Goal: Information Seeking & Learning: Find specific fact

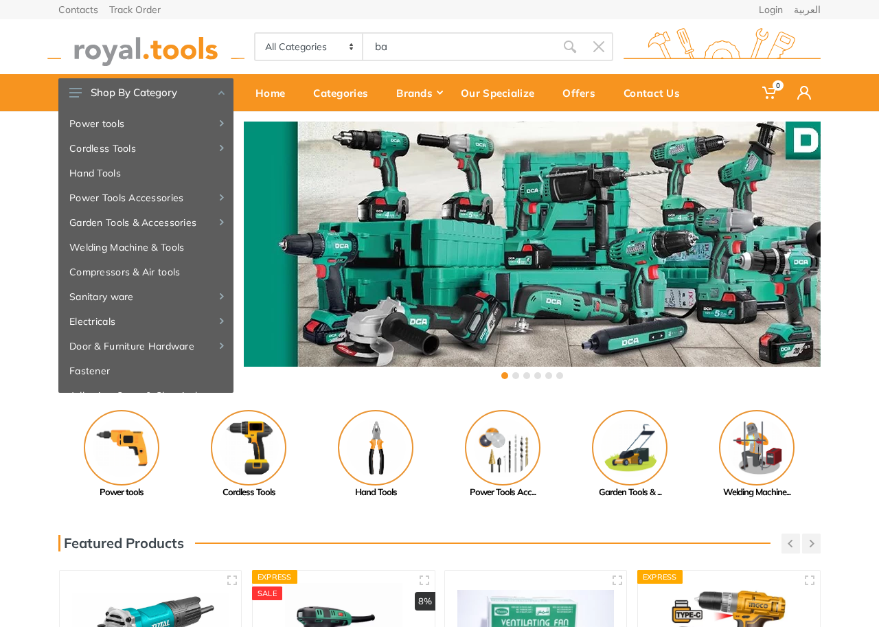
type input "ba"
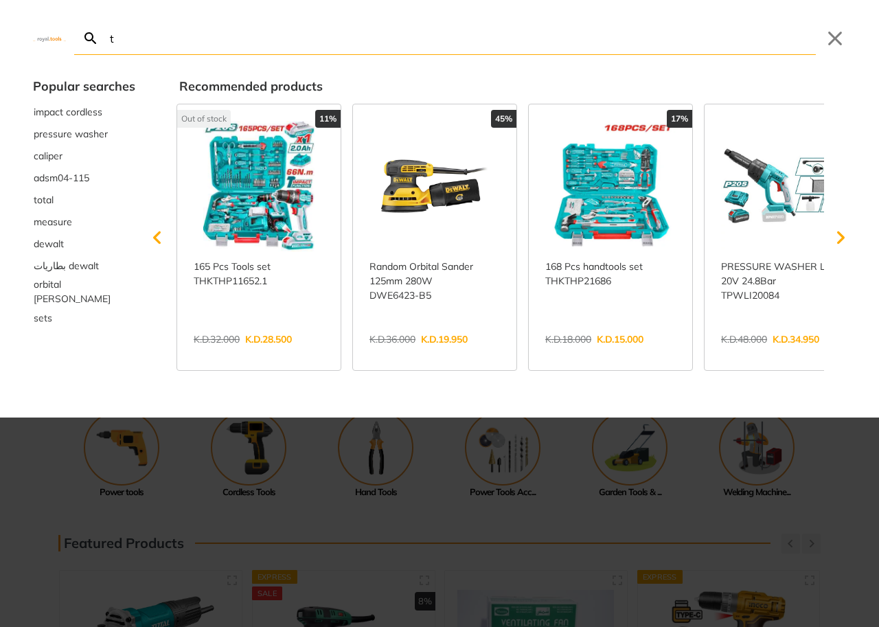
type input "t"
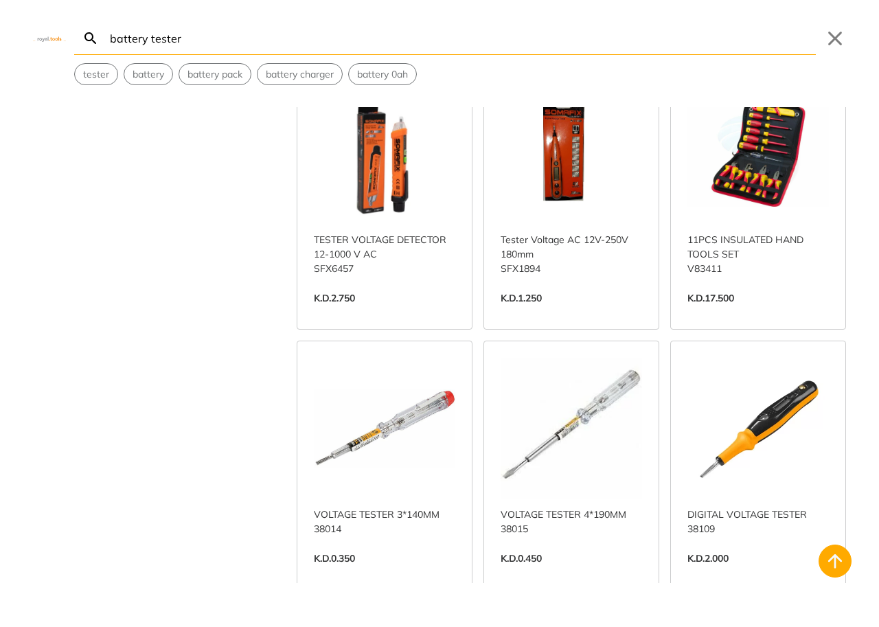
scroll to position [546, 0]
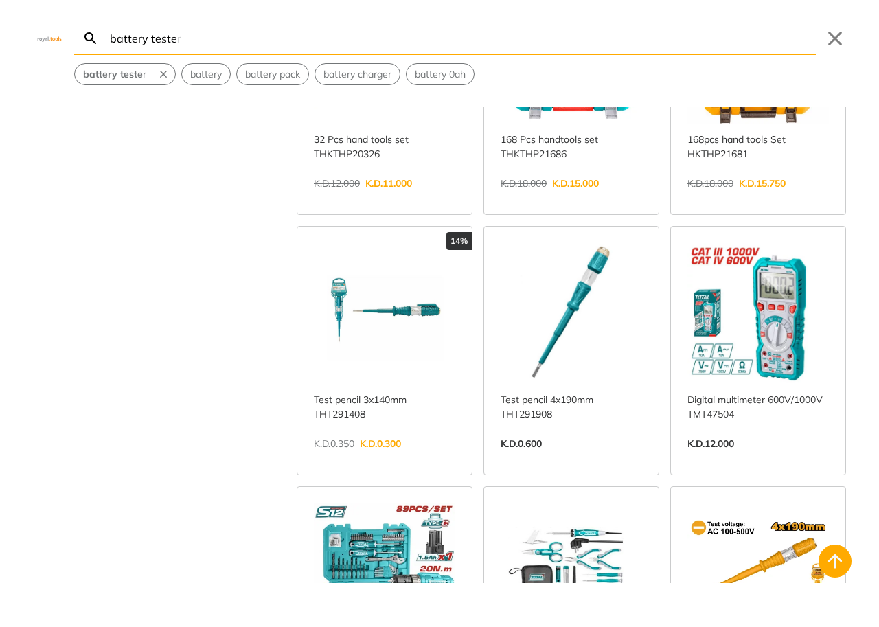
scroll to position [275, 0]
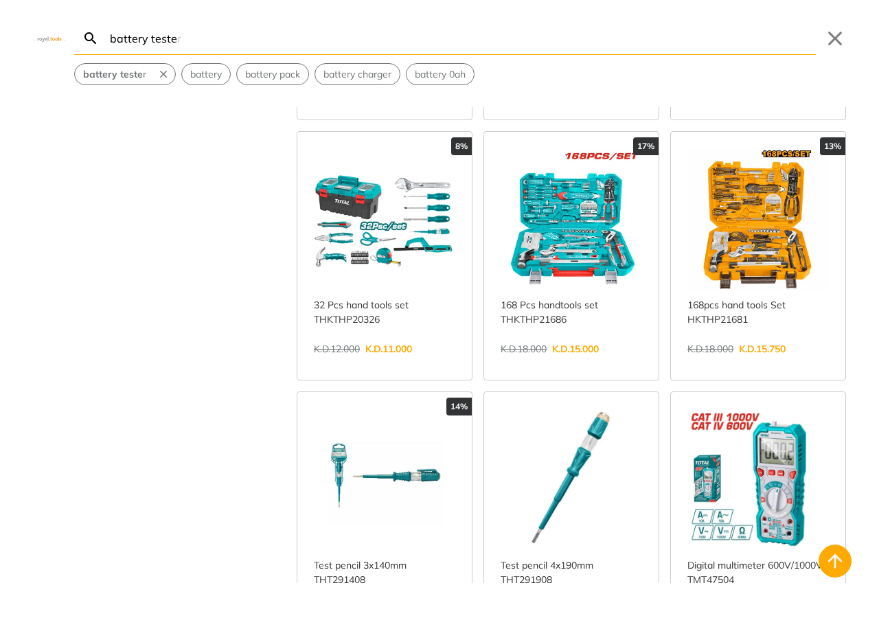
type input "battery teste"
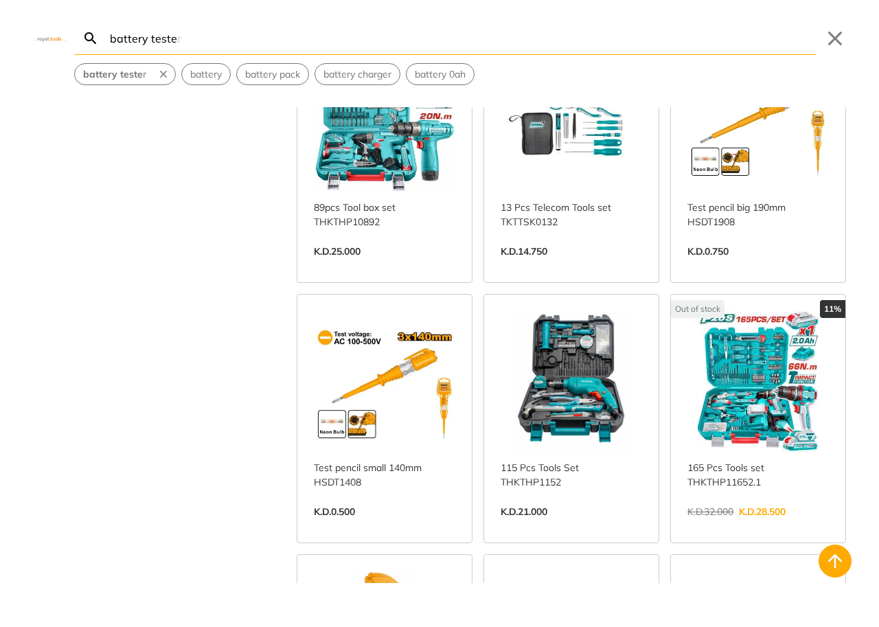
scroll to position [1167, 0]
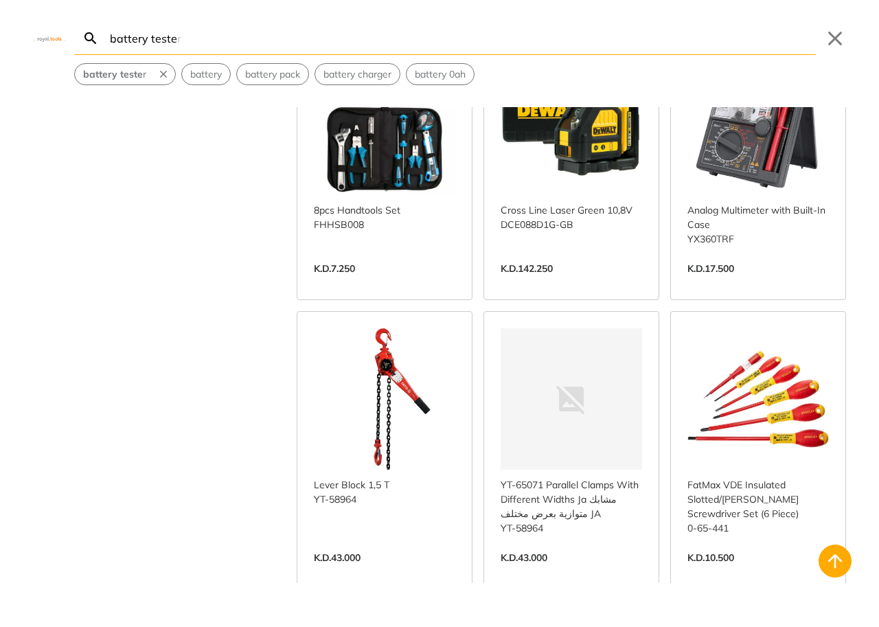
scroll to position [2266, 0]
